Goal: Task Accomplishment & Management: Use online tool/utility

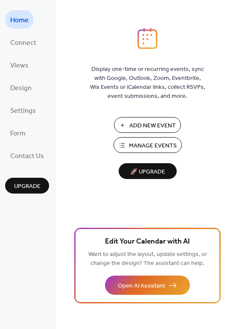
click at [146, 147] on span "Manage Events" at bounding box center [153, 145] width 48 height 9
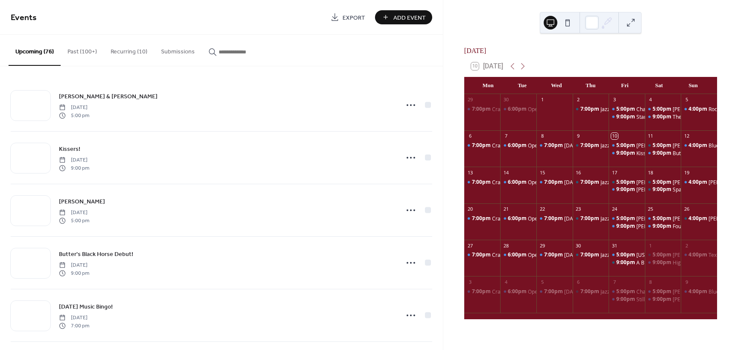
click at [226, 53] on input "button" at bounding box center [244, 51] width 51 height 9
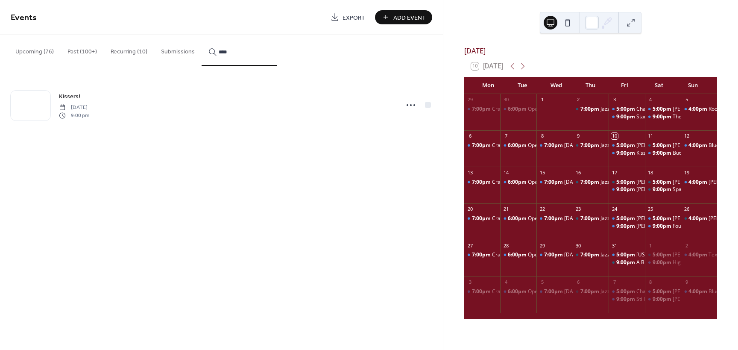
type input "****"
